Goal: Navigation & Orientation: Go to known website

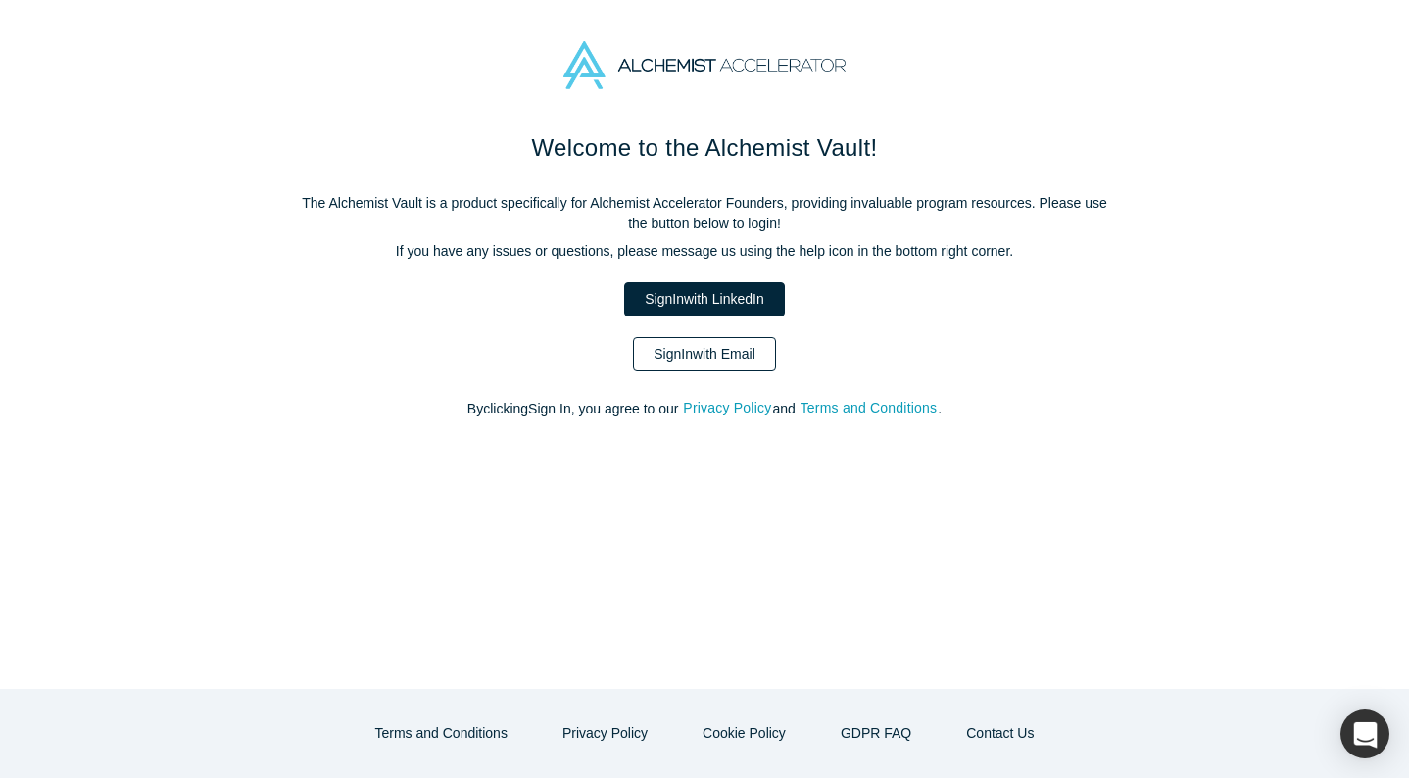
click at [712, 352] on link "Sign In with Email" at bounding box center [704, 354] width 143 height 34
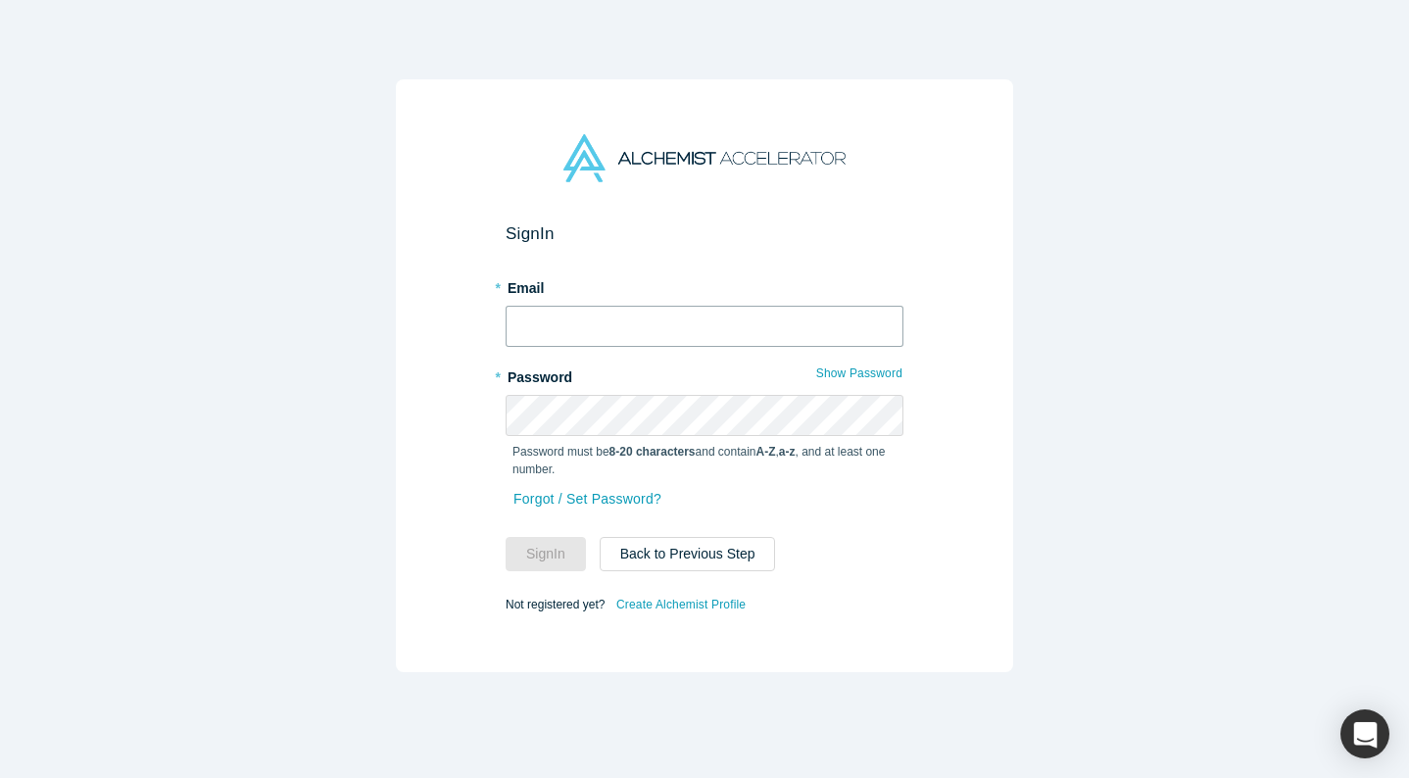
click at [709, 310] on input "text" at bounding box center [705, 326] width 398 height 41
type input "[EMAIL_ADDRESS][DOMAIN_NAME]"
click at [506, 537] on button "Sign In" at bounding box center [546, 554] width 80 height 34
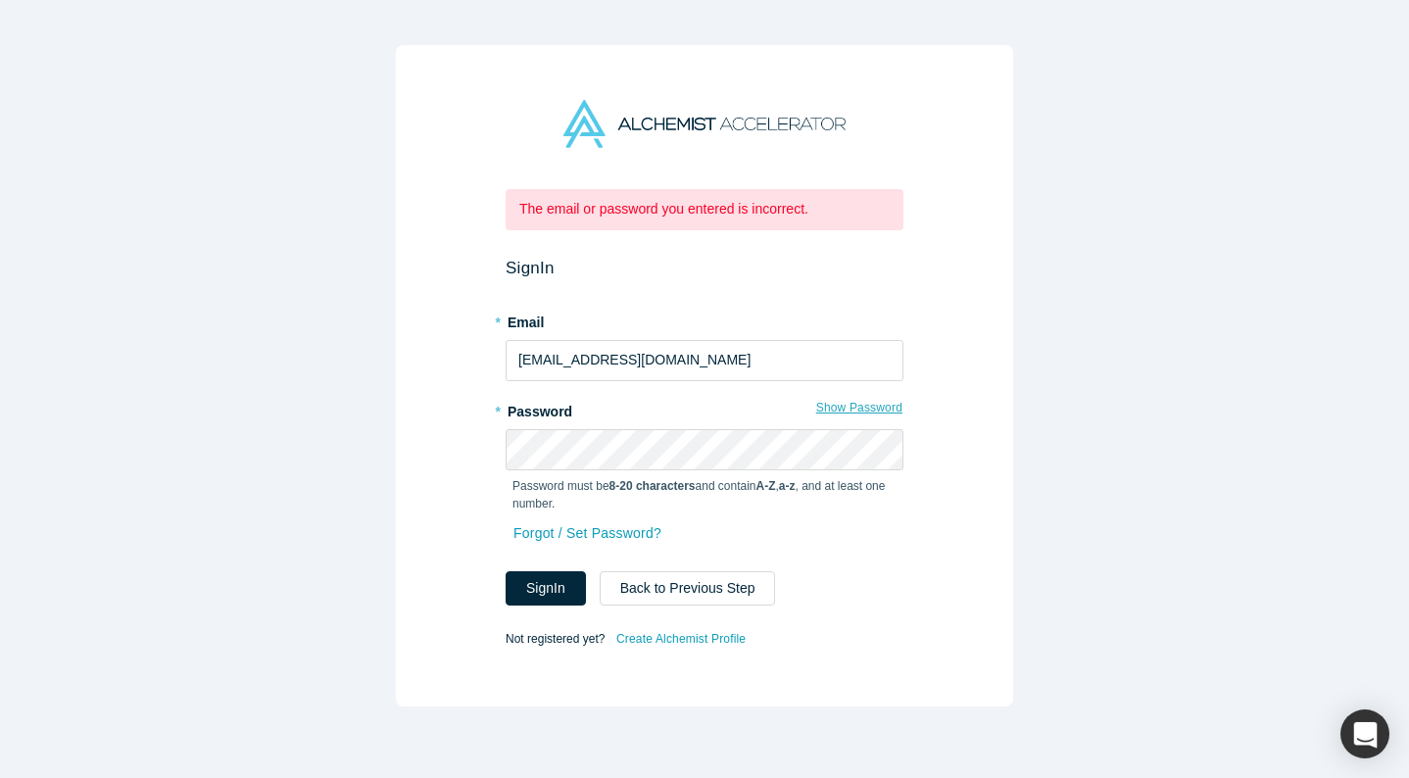
click at [840, 417] on button "Show Password" at bounding box center [859, 407] width 88 height 25
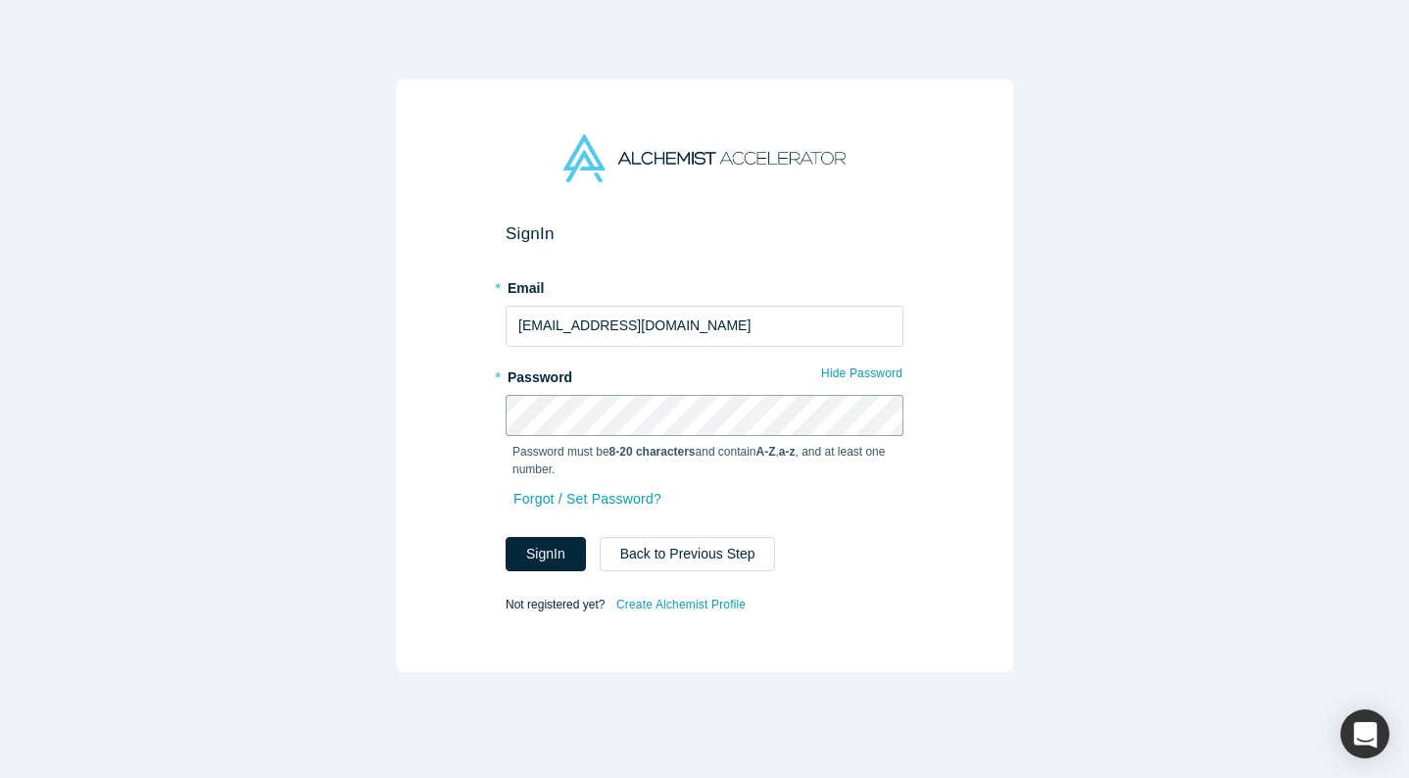
click at [506, 537] on button "Sign In" at bounding box center [546, 554] width 80 height 34
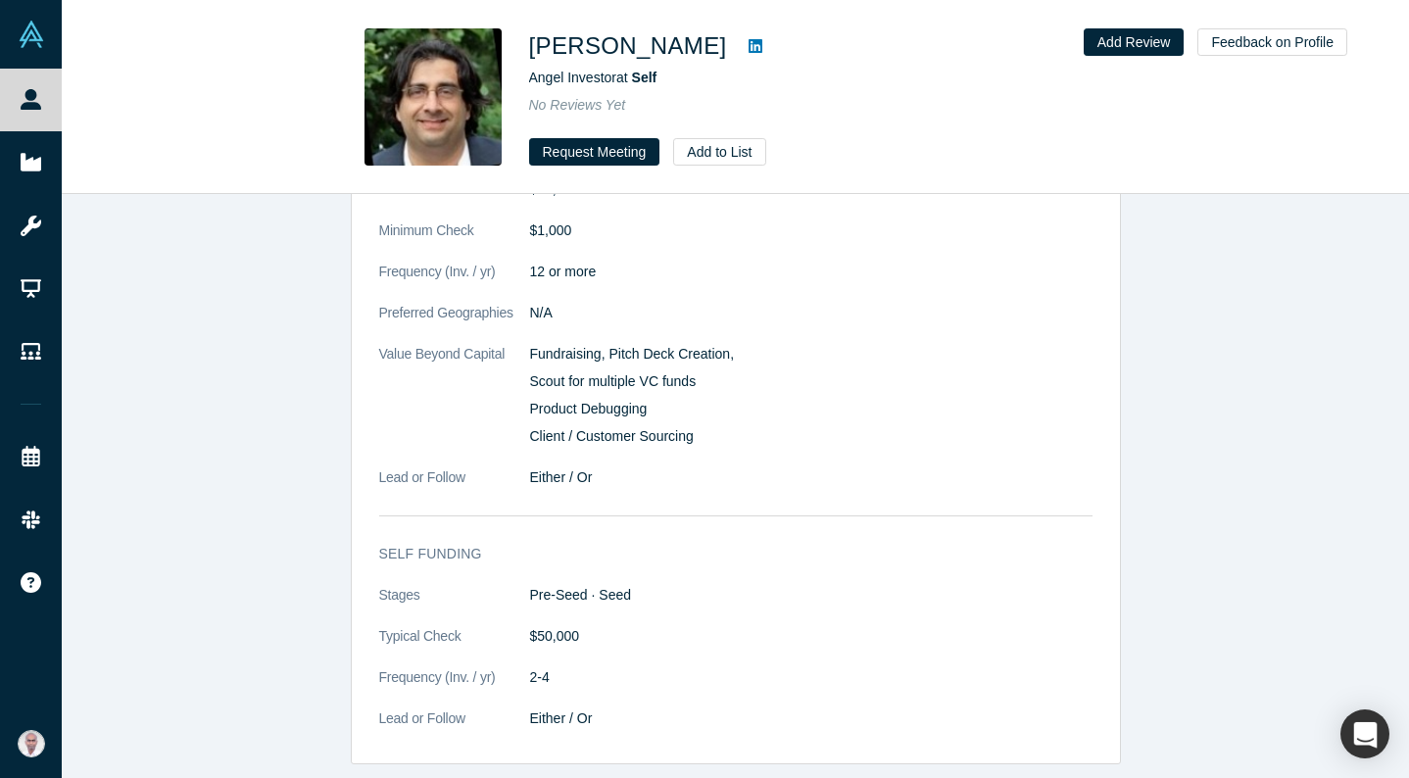
scroll to position [1146, 0]
